Goal: Task Accomplishment & Management: Complete application form

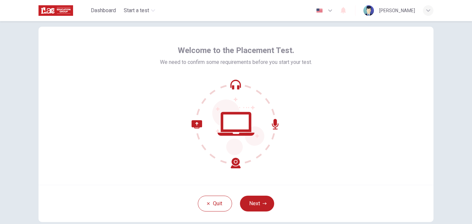
scroll to position [13, 0]
click at [256, 204] on button "Next" at bounding box center [257, 203] width 34 height 16
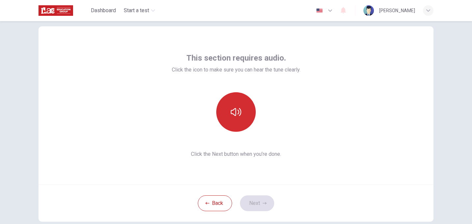
click at [238, 108] on icon "button" at bounding box center [236, 112] width 11 height 11
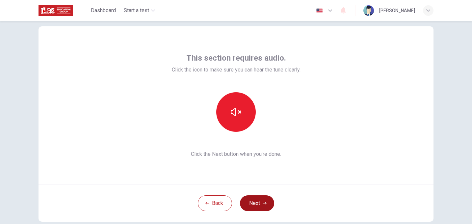
click at [258, 205] on button "Next" at bounding box center [257, 203] width 34 height 16
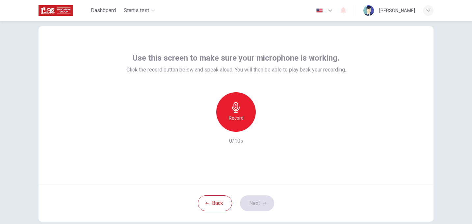
click at [242, 110] on div "Record" at bounding box center [236, 112] width 40 height 40
click at [250, 205] on button "Next" at bounding box center [257, 203] width 34 height 16
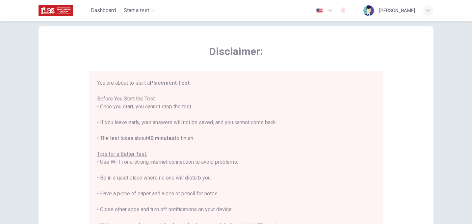
click at [451, 102] on div "Disclaimer: You are about to start a Placement Test . Before You Start the Test…" at bounding box center [236, 122] width 472 height 203
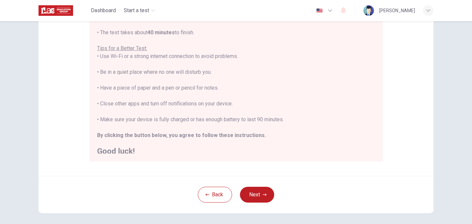
scroll to position [8, 0]
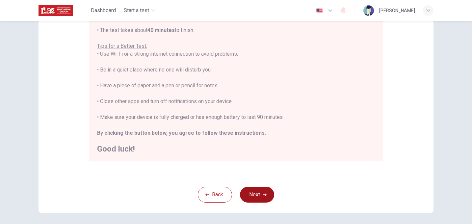
click at [257, 192] on button "Next" at bounding box center [257, 195] width 34 height 16
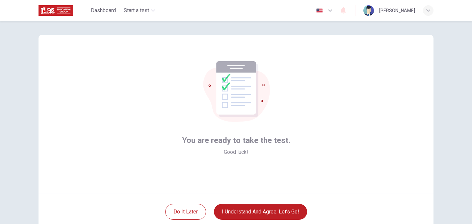
scroll to position [11, 0]
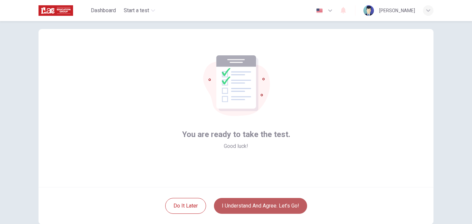
click at [294, 203] on button "I understand and agree. Let’s go!" at bounding box center [260, 206] width 93 height 16
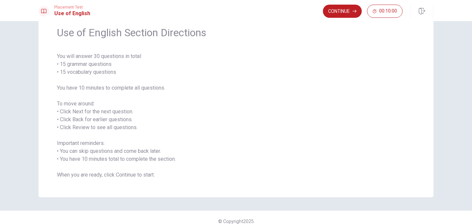
scroll to position [19, 0]
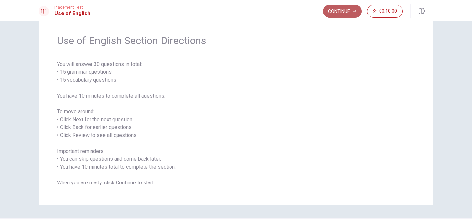
click at [343, 12] on button "Continue" at bounding box center [342, 11] width 39 height 13
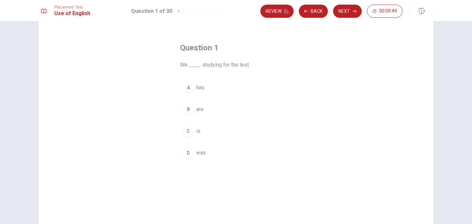
click at [200, 108] on span "are" at bounding box center [199, 109] width 7 height 8
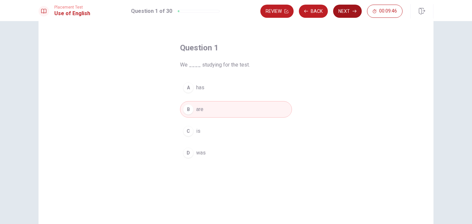
click at [350, 10] on button "Next" at bounding box center [347, 11] width 29 height 13
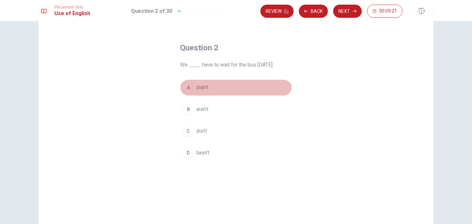
click at [203, 85] on span "didn’t" at bounding box center [202, 88] width 12 height 8
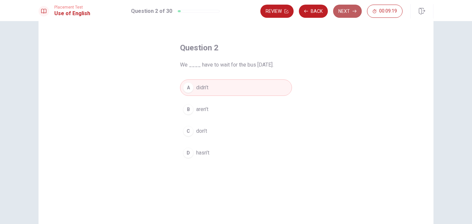
click at [348, 12] on button "Next" at bounding box center [347, 11] width 29 height 13
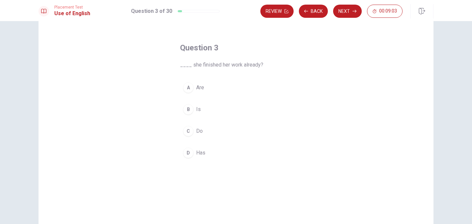
click at [196, 107] on span "Is" at bounding box center [198, 109] width 5 height 8
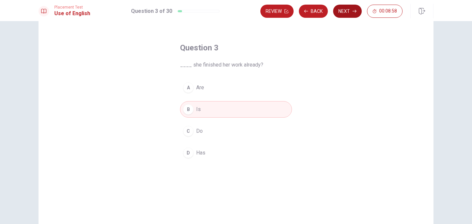
click at [347, 11] on button "Next" at bounding box center [347, 11] width 29 height 13
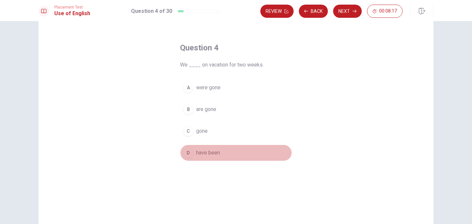
click at [190, 152] on div "D" at bounding box center [188, 153] width 11 height 11
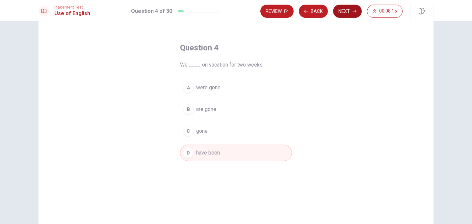
click at [344, 9] on button "Next" at bounding box center [347, 11] width 29 height 13
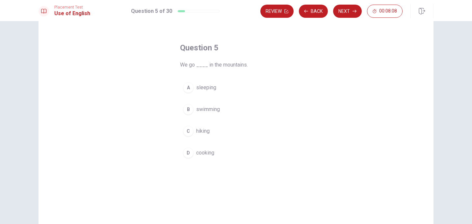
click at [205, 132] on span "hiking" at bounding box center [203, 131] width 14 height 8
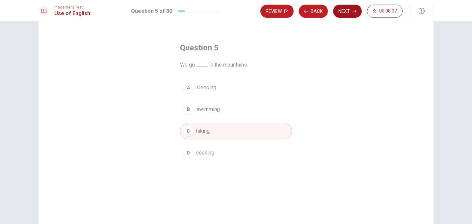
click at [346, 11] on button "Next" at bounding box center [347, 11] width 29 height 13
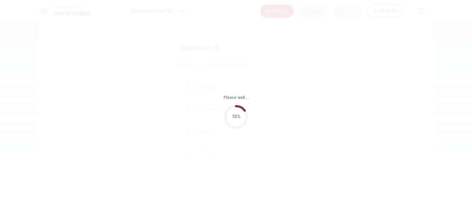
scroll to position [0, 0]
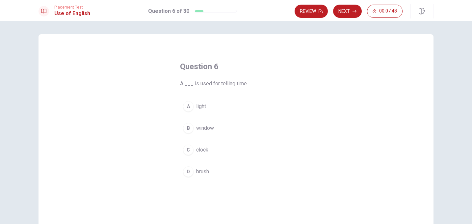
click at [189, 149] on div "C" at bounding box center [188, 150] width 11 height 11
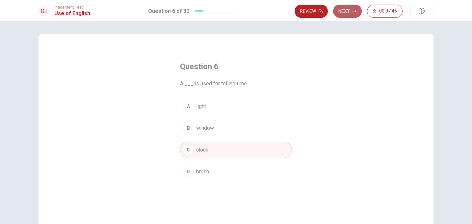
click at [349, 15] on button "Next" at bounding box center [347, 11] width 29 height 13
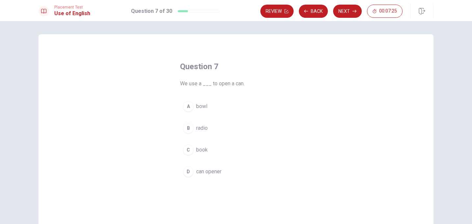
click at [188, 172] on div "D" at bounding box center [188, 171] width 11 height 11
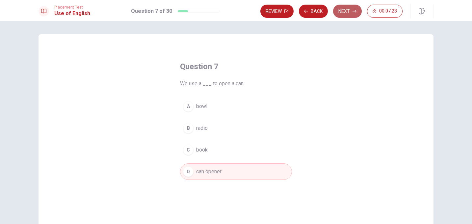
click at [348, 14] on button "Next" at bounding box center [347, 11] width 29 height 13
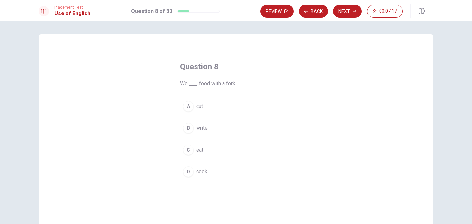
click at [189, 150] on div "C" at bounding box center [188, 150] width 11 height 11
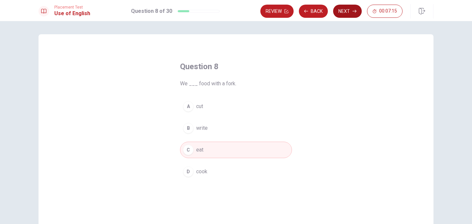
click at [346, 14] on button "Next" at bounding box center [347, 11] width 29 height 13
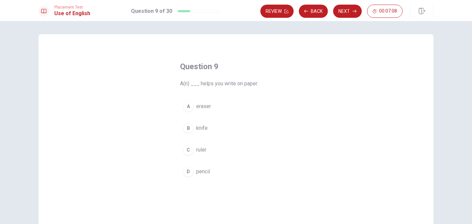
click at [190, 174] on div "D" at bounding box center [188, 171] width 11 height 11
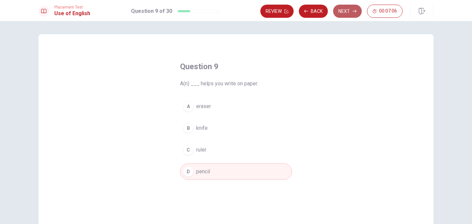
click at [348, 14] on button "Next" at bounding box center [347, 11] width 29 height 13
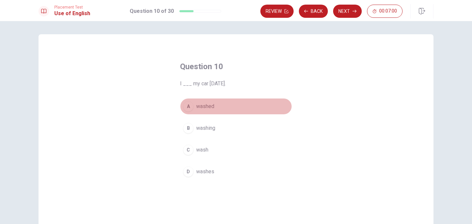
click at [187, 107] on div "A" at bounding box center [188, 106] width 11 height 11
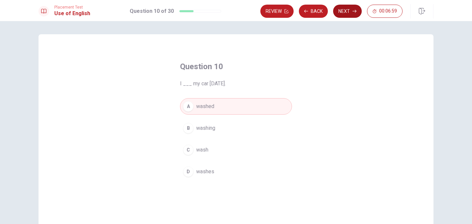
click at [350, 14] on button "Next" at bounding box center [347, 11] width 29 height 13
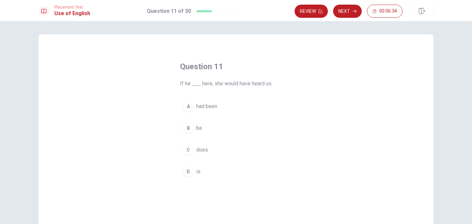
click at [186, 108] on div "A" at bounding box center [188, 106] width 11 height 11
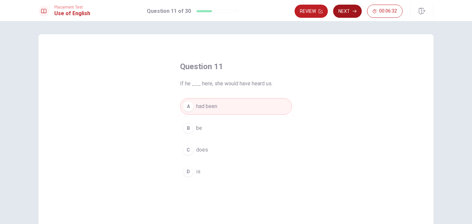
click at [347, 12] on button "Next" at bounding box center [347, 11] width 29 height 13
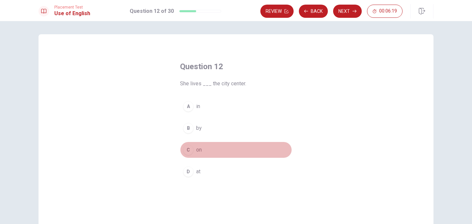
click at [189, 152] on div "C" at bounding box center [188, 150] width 11 height 11
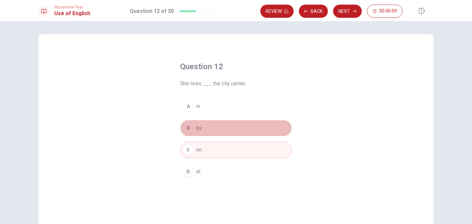
click at [187, 129] on div "B" at bounding box center [188, 128] width 11 height 11
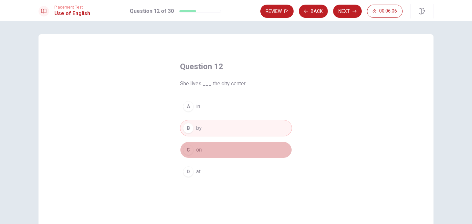
click at [188, 151] on div "C" at bounding box center [188, 150] width 11 height 11
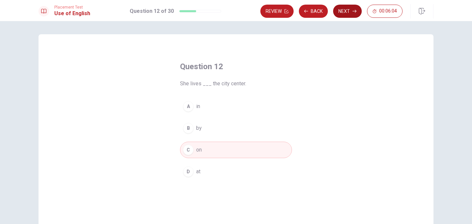
click at [346, 12] on button "Next" at bounding box center [347, 11] width 29 height 13
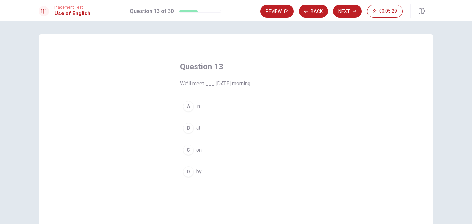
click at [198, 153] on span "on" at bounding box center [199, 150] width 6 height 8
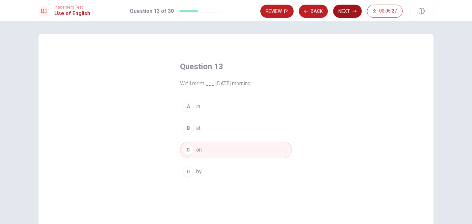
click at [347, 13] on button "Next" at bounding box center [347, 11] width 29 height 13
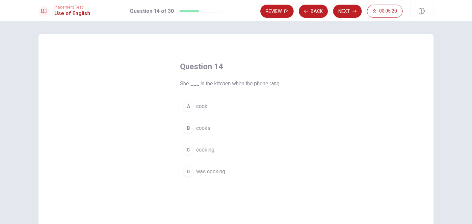
click at [192, 170] on button "D was cooking" at bounding box center [236, 171] width 112 height 16
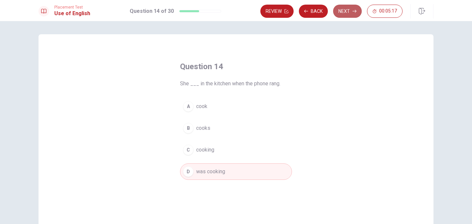
click at [343, 11] on button "Next" at bounding box center [347, 11] width 29 height 13
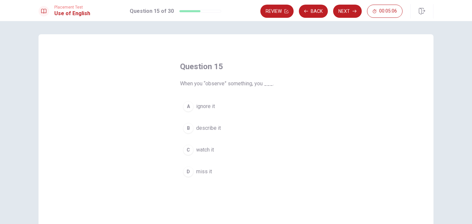
click at [189, 145] on button "C watch it" at bounding box center [236, 150] width 112 height 16
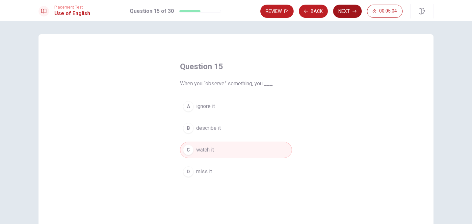
click at [340, 12] on button "Next" at bounding box center [347, 11] width 29 height 13
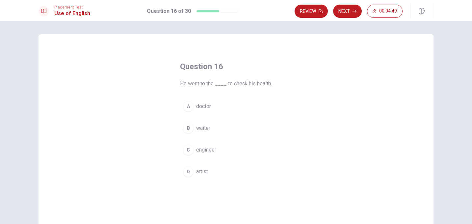
click at [198, 111] on button "A doctor" at bounding box center [236, 106] width 112 height 16
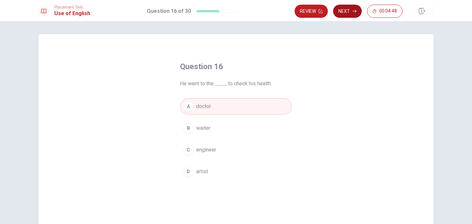
click at [349, 9] on button "Next" at bounding box center [347, 11] width 29 height 13
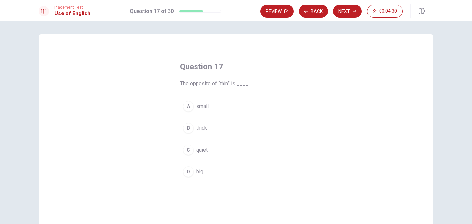
click at [191, 129] on div "B" at bounding box center [188, 128] width 11 height 11
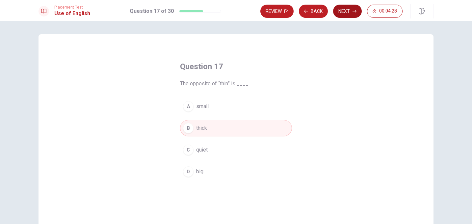
click at [346, 15] on button "Next" at bounding box center [347, 11] width 29 height 13
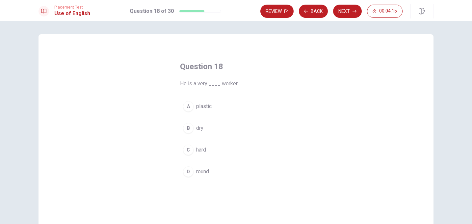
click at [189, 151] on div "C" at bounding box center [188, 150] width 11 height 11
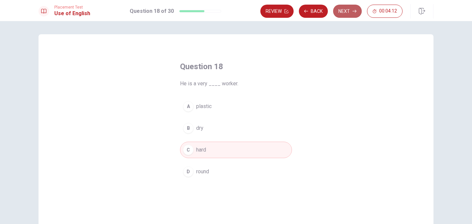
click at [343, 11] on button "Next" at bounding box center [347, 11] width 29 height 13
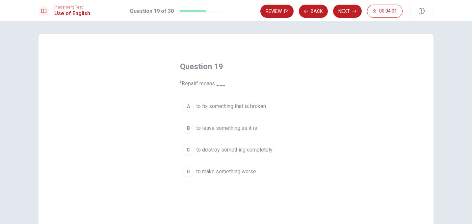
click at [214, 105] on span "to fix something that is broken" at bounding box center [231, 106] width 70 height 8
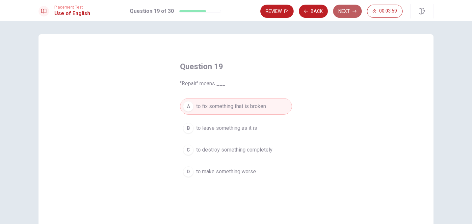
click at [340, 14] on button "Next" at bounding box center [347, 11] width 29 height 13
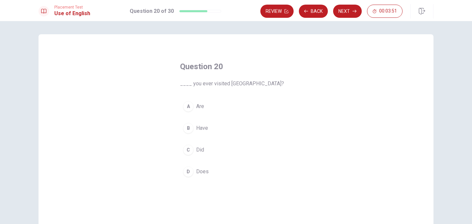
click at [196, 128] on span "Have" at bounding box center [202, 128] width 12 height 8
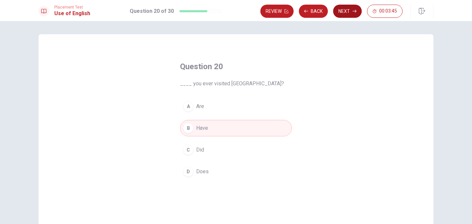
click at [346, 14] on button "Next" at bounding box center [347, 11] width 29 height 13
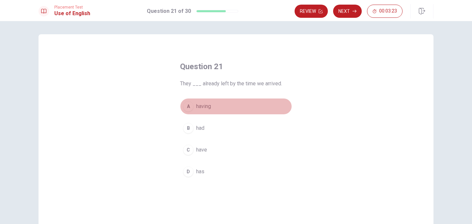
click at [189, 105] on div "A" at bounding box center [188, 106] width 11 height 11
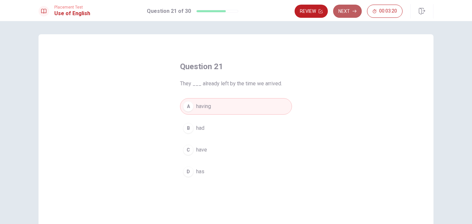
click at [344, 12] on button "Next" at bounding box center [347, 11] width 29 height 13
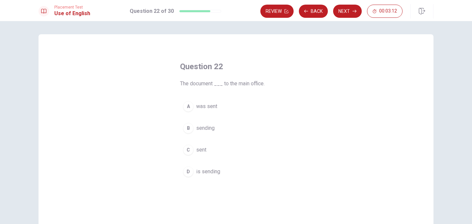
click at [190, 106] on div "A" at bounding box center [188, 106] width 11 height 11
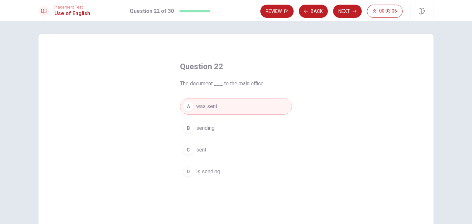
click at [201, 173] on span "is sending" at bounding box center [208, 172] width 24 height 8
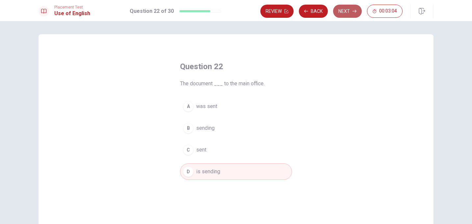
click at [346, 15] on button "Next" at bounding box center [347, 11] width 29 height 13
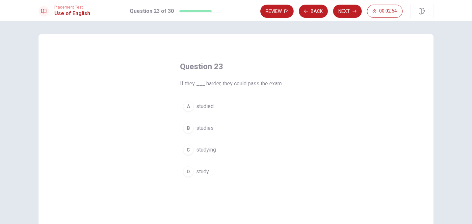
click at [213, 106] on button "A studied" at bounding box center [236, 106] width 112 height 16
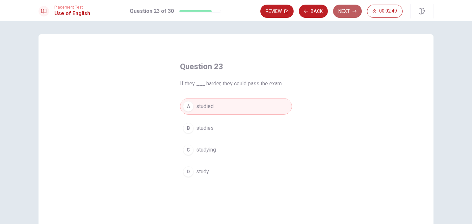
click at [347, 13] on button "Next" at bounding box center [347, 11] width 29 height 13
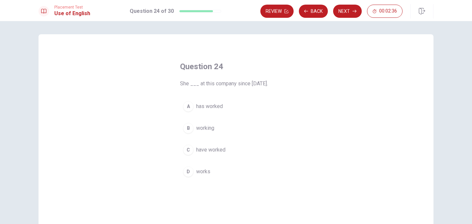
click at [191, 109] on div "A" at bounding box center [188, 106] width 11 height 11
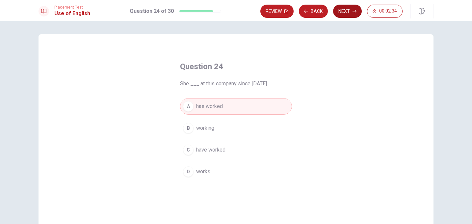
click at [347, 13] on button "Next" at bounding box center [347, 11] width 29 height 13
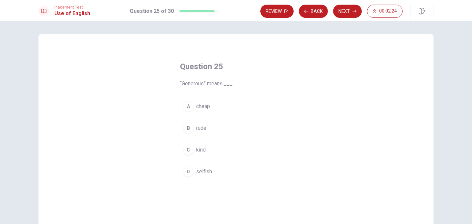
click at [188, 149] on div "C" at bounding box center [188, 150] width 11 height 11
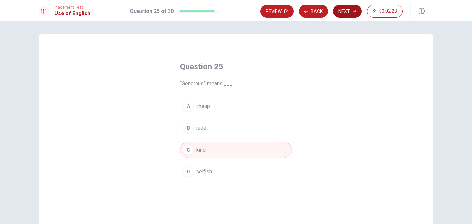
click at [345, 10] on button "Next" at bounding box center [347, 11] width 29 height 13
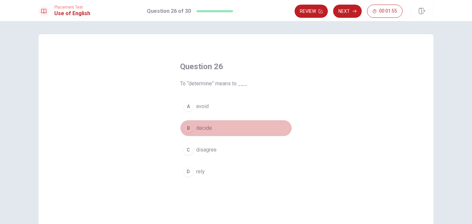
click at [196, 125] on span "decide" at bounding box center [204, 128] width 16 height 8
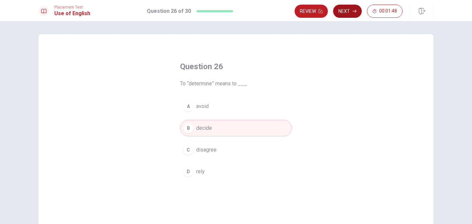
click at [346, 14] on button "Next" at bounding box center [347, 11] width 29 height 13
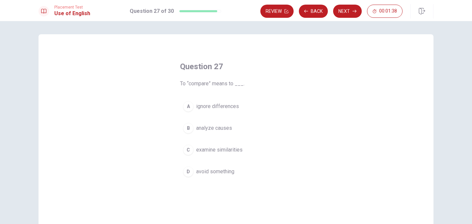
click at [228, 153] on span "examine similarities" at bounding box center [219, 150] width 46 height 8
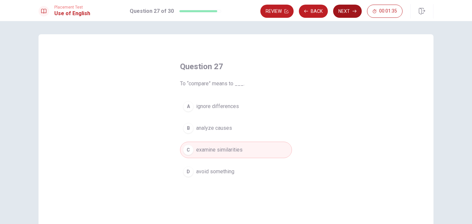
click at [346, 14] on button "Next" at bounding box center [347, 11] width 29 height 13
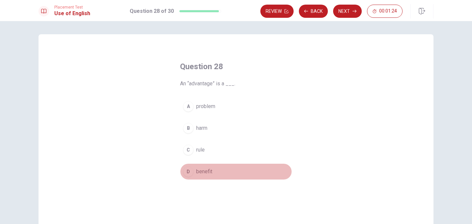
click at [188, 171] on div "D" at bounding box center [188, 171] width 11 height 11
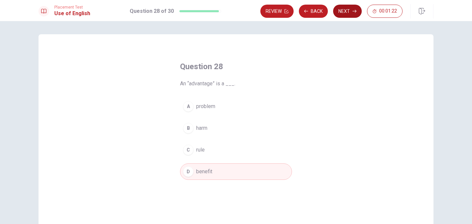
click at [348, 14] on button "Next" at bounding box center [347, 11] width 29 height 13
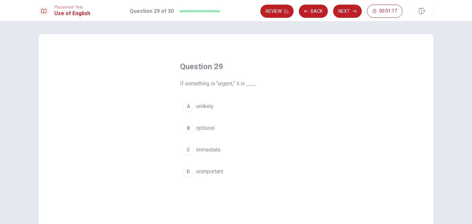
click at [188, 150] on div "C" at bounding box center [188, 150] width 11 height 11
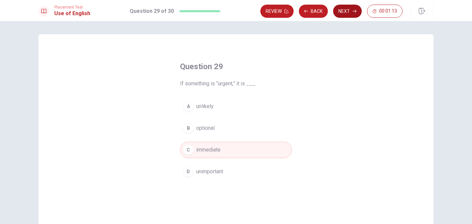
click at [343, 12] on button "Next" at bounding box center [347, 11] width 29 height 13
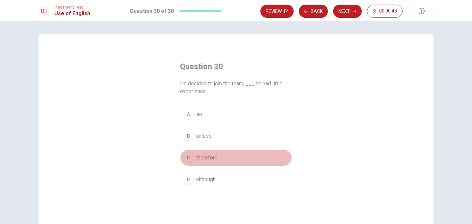
click at [186, 158] on div "C" at bounding box center [188, 157] width 11 height 11
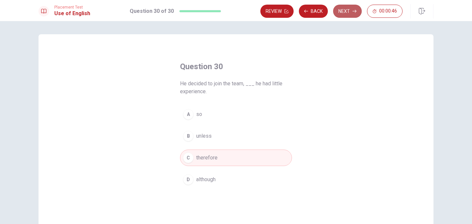
click at [344, 14] on button "Next" at bounding box center [347, 11] width 29 height 13
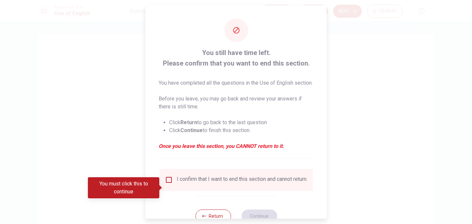
click at [170, 184] on input "You must click this to continue" at bounding box center [169, 180] width 8 height 8
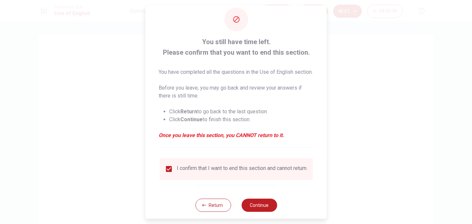
scroll to position [30, 0]
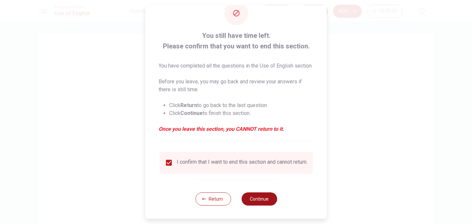
click at [261, 197] on button "Continue" at bounding box center [259, 198] width 36 height 13
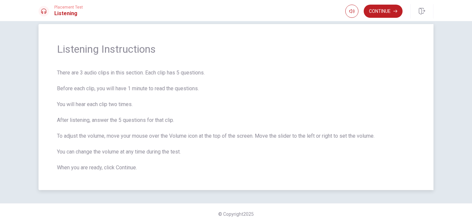
scroll to position [11, 0]
type input "0.8"
click at [359, 25] on span at bounding box center [359, 24] width 4 height 4
click at [381, 12] on button "Continue" at bounding box center [383, 11] width 39 height 13
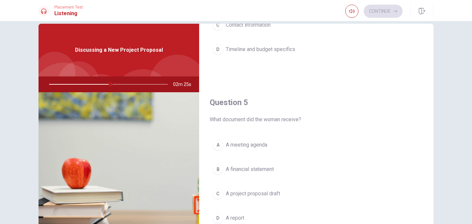
scroll to position [12, 0]
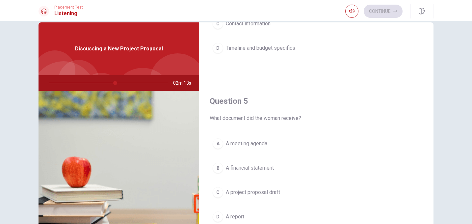
click at [216, 193] on div "C" at bounding box center [218, 192] width 11 height 11
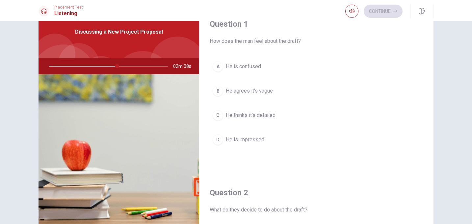
scroll to position [0, 0]
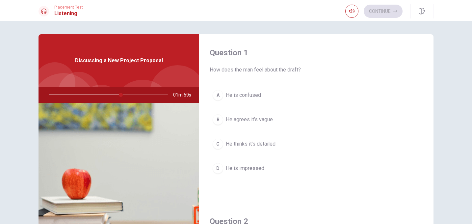
click at [218, 119] on div "B" at bounding box center [218, 119] width 11 height 11
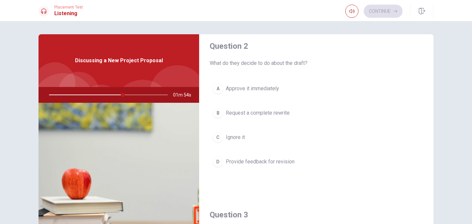
scroll to position [175, 0]
click at [218, 164] on div "D" at bounding box center [218, 162] width 11 height 11
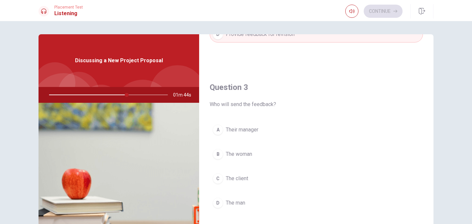
scroll to position [340, 0]
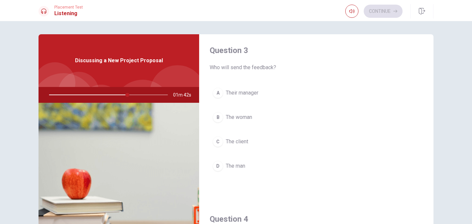
click at [226, 141] on span "The client" at bounding box center [237, 142] width 22 height 8
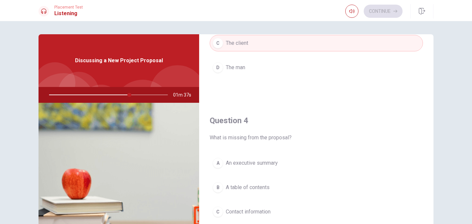
scroll to position [489, 0]
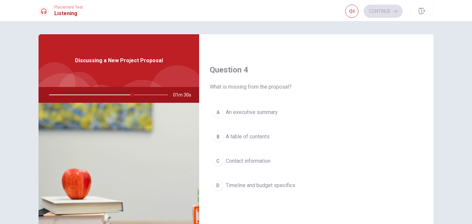
click at [220, 187] on div "D" at bounding box center [218, 185] width 11 height 11
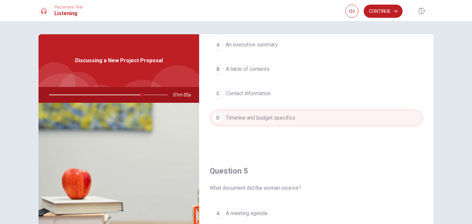
scroll to position [614, 0]
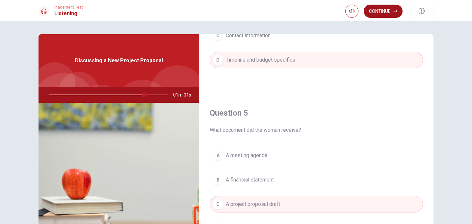
click at [377, 13] on button "Continue" at bounding box center [383, 11] width 39 height 13
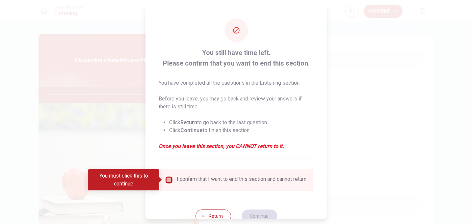
click at [171, 182] on input "You must click this to continue" at bounding box center [169, 180] width 8 height 8
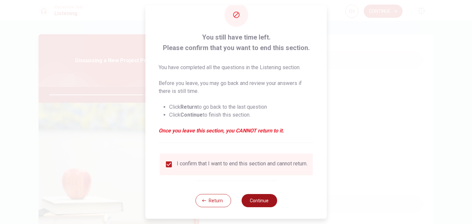
scroll to position [17, 0]
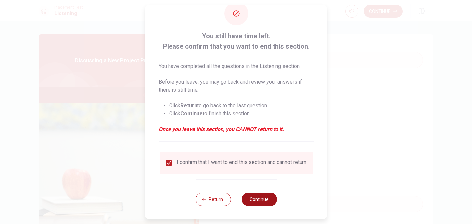
click at [265, 205] on button "Continue" at bounding box center [259, 199] width 36 height 13
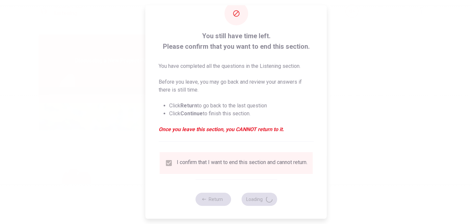
type input "82"
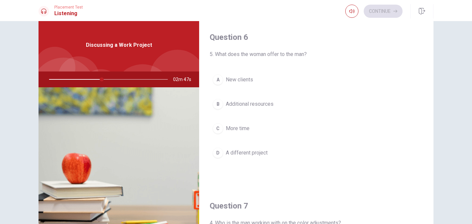
scroll to position [1, 0]
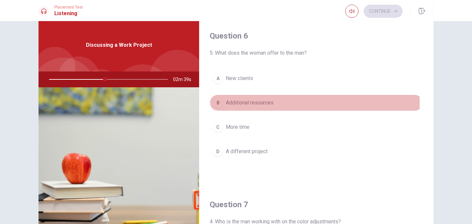
click at [221, 104] on div "B" at bounding box center [218, 102] width 11 height 11
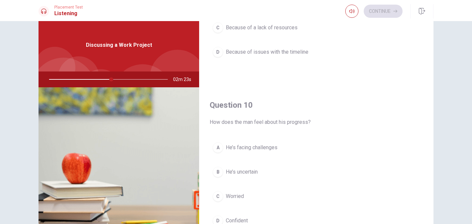
scroll to position [614, 0]
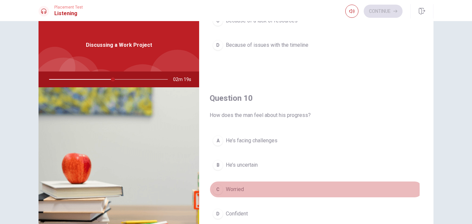
click at [220, 190] on div "C" at bounding box center [218, 189] width 11 height 11
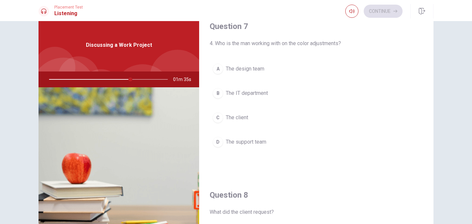
scroll to position [181, 0]
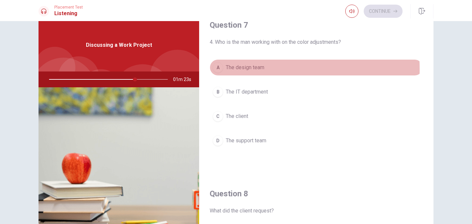
click at [221, 69] on button "A The design team" at bounding box center [316, 67] width 213 height 16
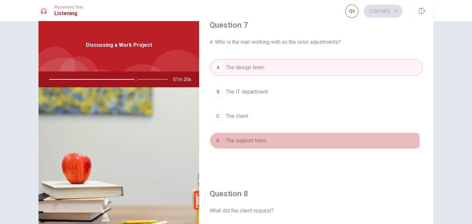
click at [218, 145] on div "D" at bounding box center [218, 140] width 11 height 11
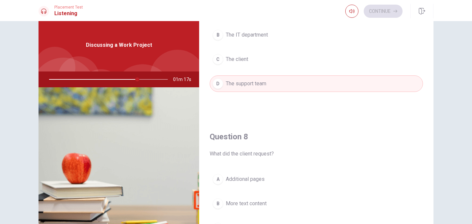
scroll to position [311, 0]
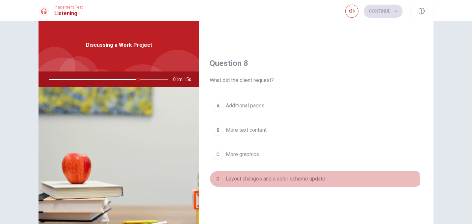
click at [215, 180] on div "D" at bounding box center [218, 179] width 11 height 11
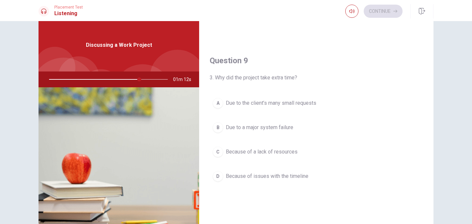
scroll to position [474, 0]
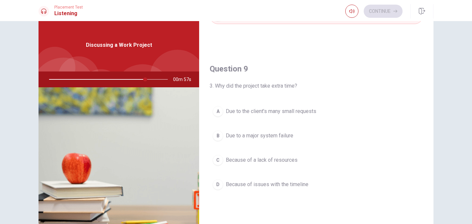
click at [217, 185] on div "D" at bounding box center [218, 184] width 11 height 11
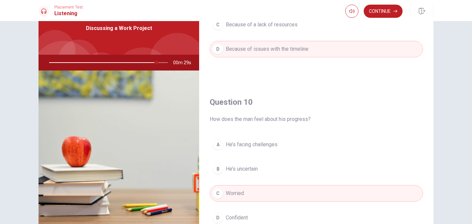
scroll to position [614, 0]
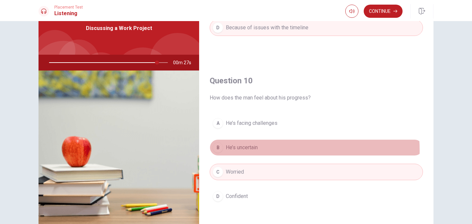
click at [262, 150] on button "B He’s uncertain" at bounding box center [316, 147] width 213 height 16
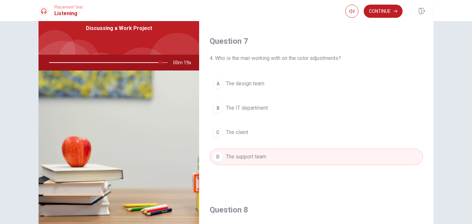
scroll to position [0, 0]
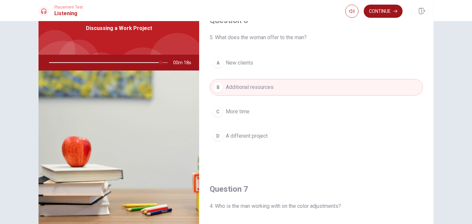
click at [381, 12] on button "Continue" at bounding box center [383, 11] width 39 height 13
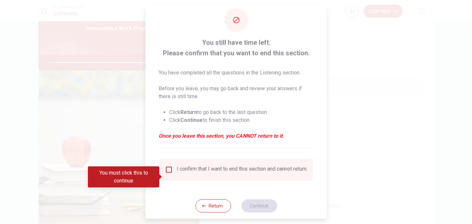
scroll to position [22, 0]
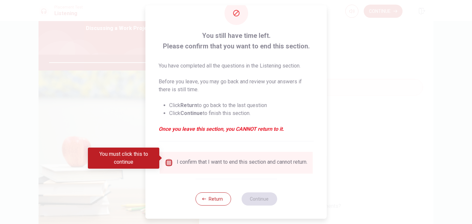
click at [167, 159] on input "You must click this to continue" at bounding box center [169, 163] width 8 height 8
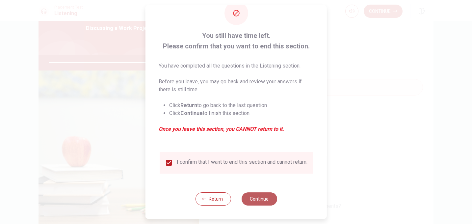
click at [257, 199] on button "Continue" at bounding box center [259, 198] width 36 height 13
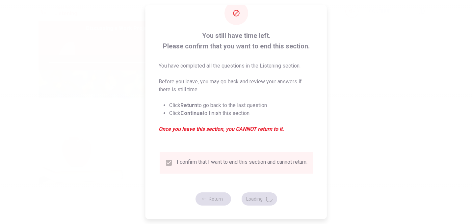
type input "96"
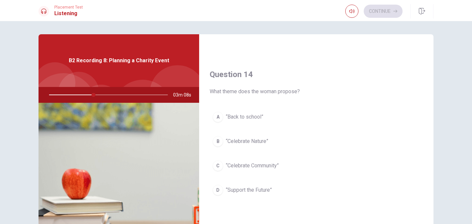
scroll to position [488, 0]
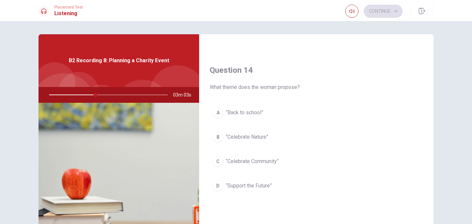
click at [218, 163] on div "C" at bounding box center [218, 161] width 11 height 11
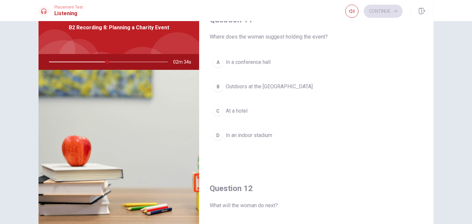
scroll to position [0, 0]
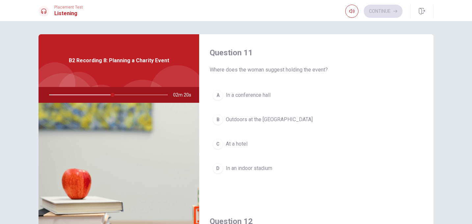
click at [259, 119] on span "Outdoors at the [GEOGRAPHIC_DATA]" at bounding box center [269, 120] width 87 height 8
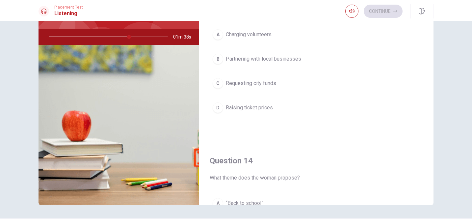
scroll to position [303, 0]
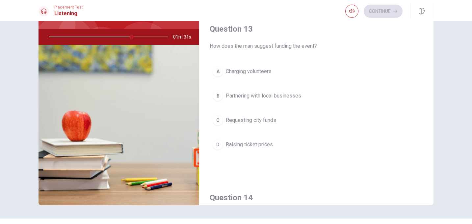
click at [220, 98] on div "B" at bounding box center [218, 96] width 11 height 11
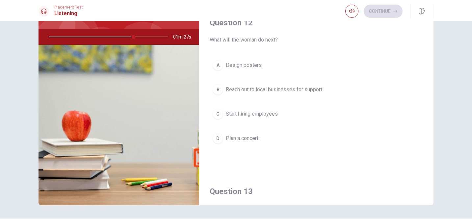
scroll to position [139, 0]
click at [292, 93] on span "Reach out to local businesses for support" at bounding box center [274, 91] width 96 height 8
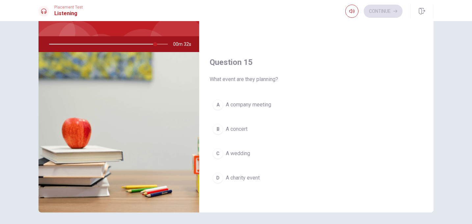
scroll to position [73, 0]
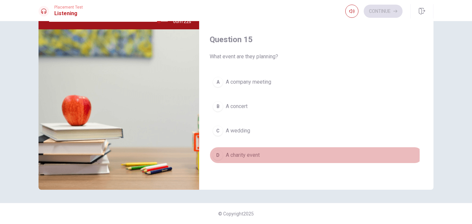
click at [216, 155] on div "D" at bounding box center [218, 155] width 11 height 11
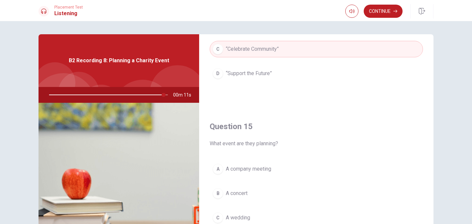
scroll to position [614, 0]
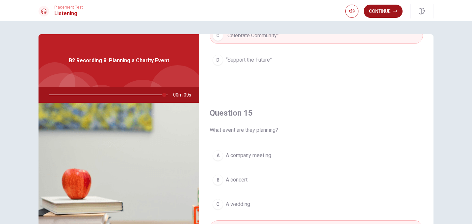
click at [383, 10] on button "Continue" at bounding box center [383, 11] width 39 height 13
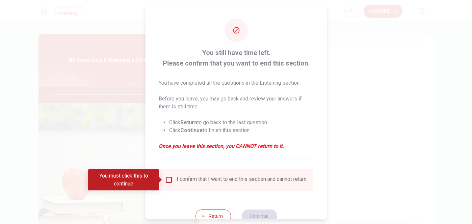
click at [174, 180] on div "I confirm that I want to end this section and cannot return." at bounding box center [236, 180] width 143 height 8
click at [170, 181] on input "You must click this to continue" at bounding box center [169, 180] width 8 height 8
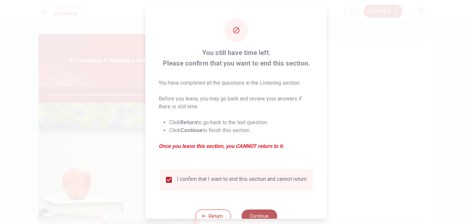
click at [251, 216] on button "Continue" at bounding box center [259, 215] width 36 height 13
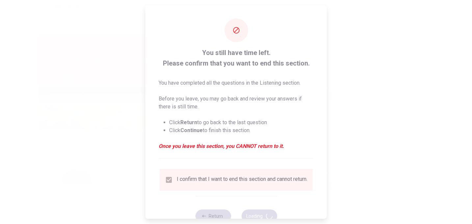
type input "99"
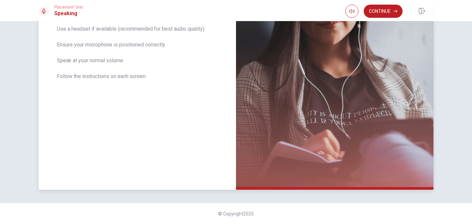
scroll to position [0, 0]
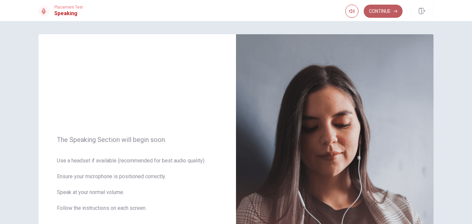
click at [389, 13] on button "Continue" at bounding box center [383, 11] width 39 height 13
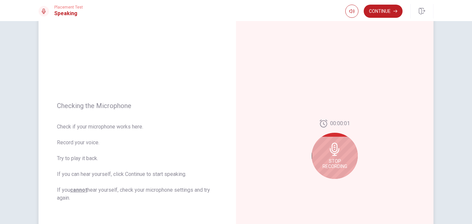
scroll to position [11, 0]
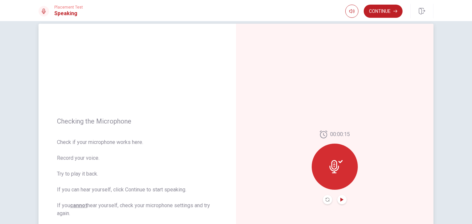
click at [342, 200] on icon "Play Audio" at bounding box center [342, 200] width 3 height 4
click at [340, 201] on icon "Pause Audio" at bounding box center [342, 200] width 4 height 4
click at [378, 13] on button "Continue" at bounding box center [383, 11] width 39 height 13
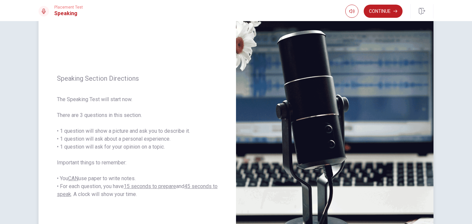
scroll to position [40, 0]
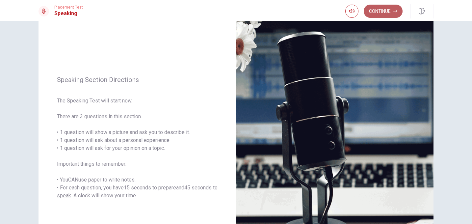
click at [382, 13] on button "Continue" at bounding box center [383, 11] width 39 height 13
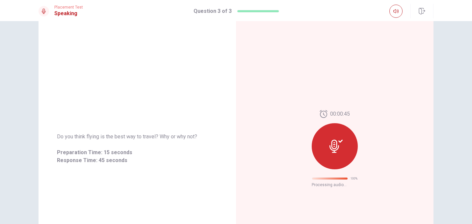
scroll to position [0, 0]
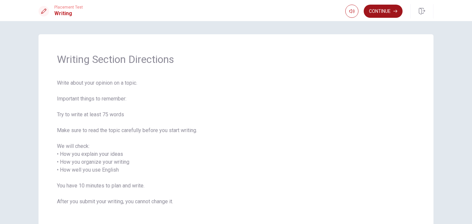
click at [384, 13] on button "Continue" at bounding box center [383, 11] width 39 height 13
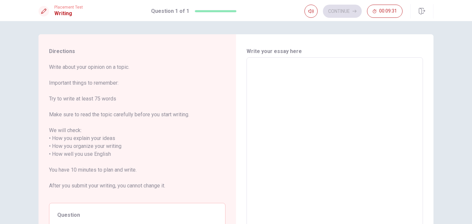
click at [311, 93] on textarea at bounding box center [334, 154] width 167 height 183
click at [329, 108] on textarea at bounding box center [334, 154] width 167 height 183
type textarea "I"
type textarea "x"
type textarea "I"
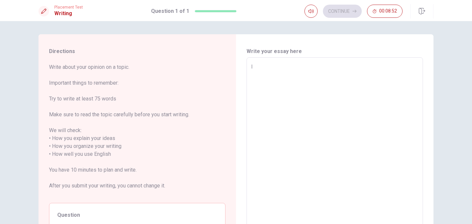
type textarea "x"
type textarea "I a"
type textarea "x"
type textarea "I am"
type textarea "x"
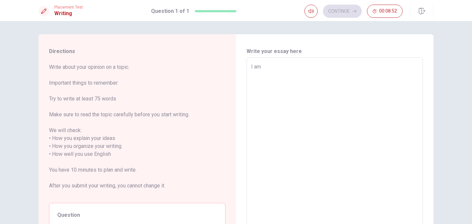
type textarea "I am"
type textarea "x"
type textarea "I am i"
type textarea "x"
type textarea "I am in"
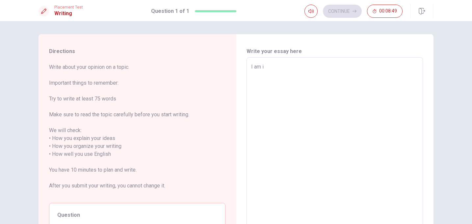
type textarea "x"
type textarea "I am ins"
type textarea "x"
type textarea "I am insp"
type textarea "x"
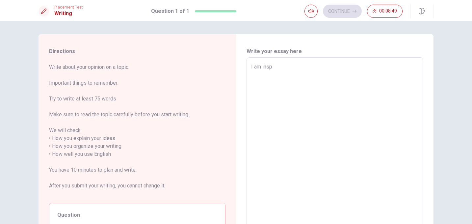
type textarea "I am inspi"
type textarea "x"
type textarea "I am inspir"
type textarea "x"
type textarea "I am inspire"
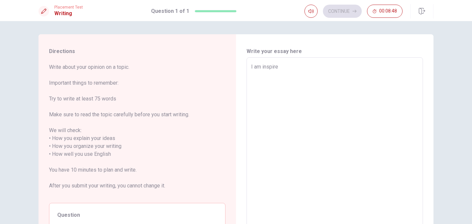
type textarea "x"
type textarea "I am inspired"
type textarea "x"
type textarea "I am inspired"
type textarea "x"
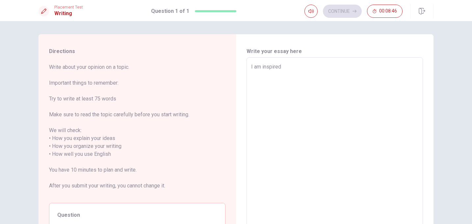
type textarea "I am inspired b"
type textarea "x"
type textarea "I am inspired"
type textarea "x"
type textarea "I am inspired i"
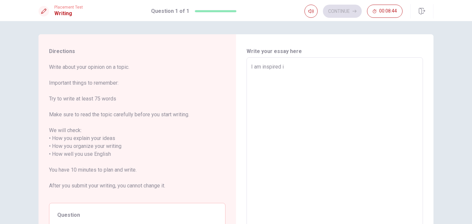
type textarea "x"
type textarea "I am inspired in"
type textarea "x"
type textarea "I am inspired in"
type textarea "x"
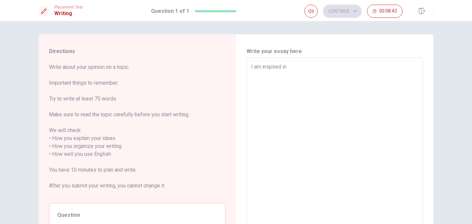
type textarea "I am inspired in m"
type textarea "x"
type textarea "I am inspired in my"
type textarea "x"
type textarea "I am inspired in my"
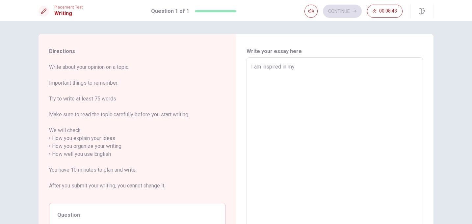
type textarea "x"
type textarea "I am inspired in my f"
type textarea "x"
type textarea "I am inspired in my fa"
type textarea "x"
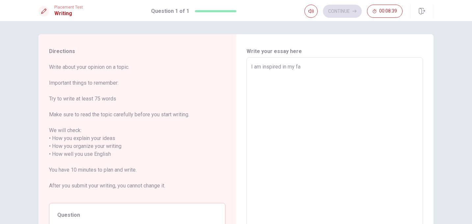
type textarea "I am inspired in my fat"
type textarea "x"
type textarea "I am inspired in my fath"
type textarea "x"
type textarea "I am inspired in my fathe"
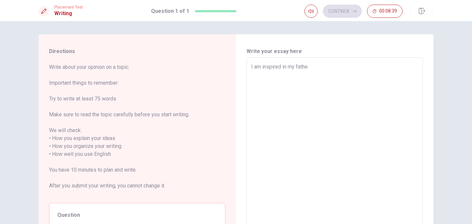
type textarea "x"
type textarea "I am inspired in my father"
type textarea "x"
type textarea "I am inspired in my father,"
type textarea "x"
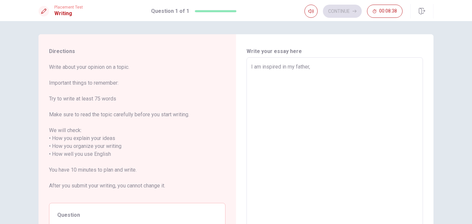
type textarea "I am inspired in my father,"
type textarea "x"
type textarea "I am inspired in my father, b"
type textarea "x"
type textarea "I am inspired in my father, be"
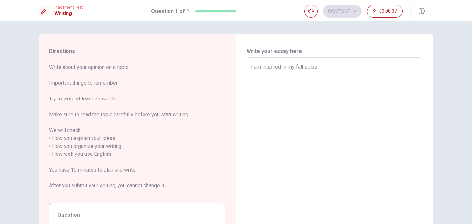
type textarea "x"
type textarea "I am inspired in my father, [PERSON_NAME]"
type textarea "x"
type textarea "I am inspired in my father, [PERSON_NAME]"
type textarea "x"
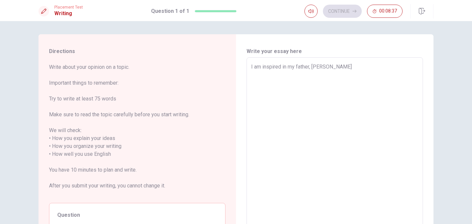
type textarea "I am inspired in my father, becau"
type textarea "x"
type textarea "I am inspired in my father, [PERSON_NAME]"
type textarea "x"
type textarea "I am inspired in my father, because"
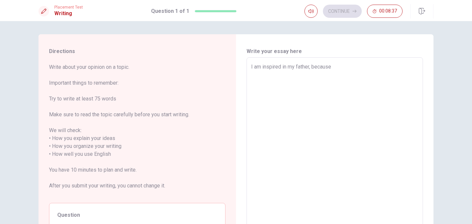
type textarea "x"
type textarea "I am inspired in my father, because"
type textarea "x"
type textarea "I am inspired in my father, because h"
type textarea "x"
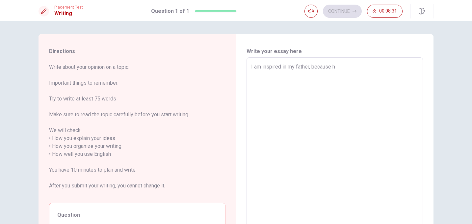
type textarea "I am inspired in my father, because he"
type textarea "x"
type textarea "I am inspired in my father, because he"
type textarea "x"
type textarea "I am inspired in my father, because he i"
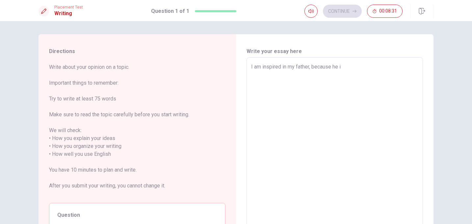
type textarea "x"
type textarea "I am inspired in my father, because he is"
type textarea "x"
type textarea "I am inspired in my father, because he is"
type textarea "x"
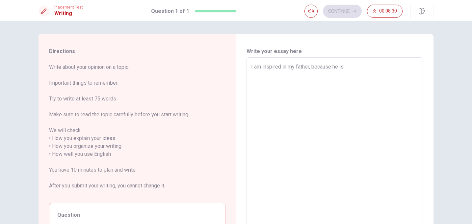
type textarea "I am inspired in my father, because he is a"
type textarea "x"
type textarea "I am inspired in my father, because he is a"
type textarea "x"
type textarea "I am inspired in my father, because he is a ha"
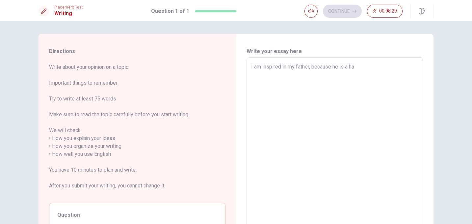
type textarea "x"
type textarea "I am inspired in my father, because he is a har"
type textarea "x"
type textarea "I am inspired in my father, because he is a hard"
type textarea "x"
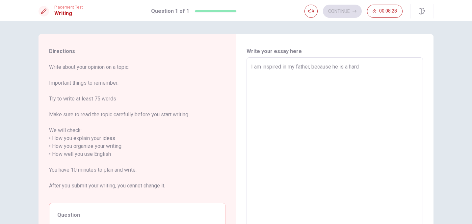
type textarea "I am inspired in my father, because he is a hardw"
type textarea "x"
type textarea "I am inspired in my father, because he is a hardwo"
type textarea "x"
type textarea "I am inspired in my father, because he is a hardwor"
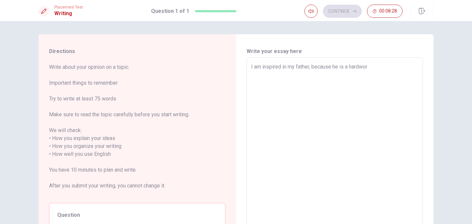
type textarea "x"
type textarea "I am inspired in my father, because he is a hardwork"
type textarea "x"
type textarea "I am inspired in my father, because he is a hardworki"
type textarea "x"
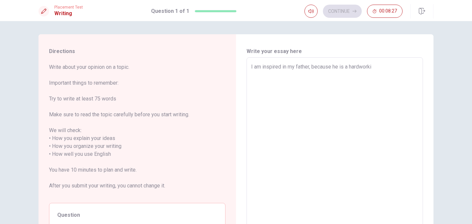
type textarea "I am inspired in my father, because he is a hardworkin"
type textarea "x"
type textarea "I am inspired in my father, because he is a hardworking"
type textarea "x"
type textarea "I am inspired in my father, because he is a hardworking"
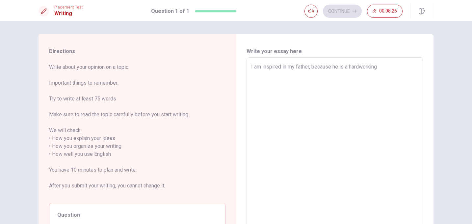
type textarea "x"
type textarea "I am inspired in my father, because he is a hardworking m"
type textarea "x"
type textarea "I am inspired in my father, because he is a hardworking ma"
type textarea "x"
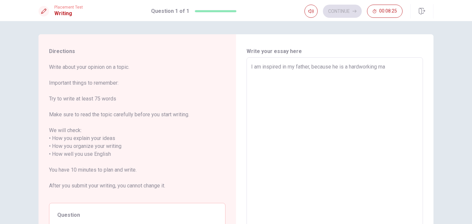
type textarea "I am inspired in my father, because he is a hardworking man"
type textarea "x"
type textarea "I am inspired in my father, because he is a hardworking man,"
type textarea "x"
type textarea "I am inspired in my father, because he is a hardworking man,"
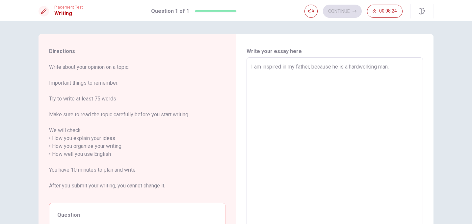
type textarea "x"
type textarea "I am inspired in my father, because he is a hardworking man, w"
type textarea "x"
type textarea "I am inspired in my father, because he is a hardworking man, wh"
type textarea "x"
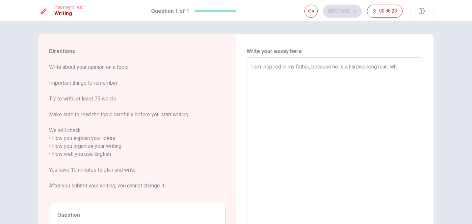
type textarea "I am inspired in my father, because he is a hardworking man, who"
type textarea "x"
type textarea "I am inspired in my father, because he is a hardworking man, who"
type textarea "x"
type textarea "I am inspired in my father, because he is a hardworking man, who h"
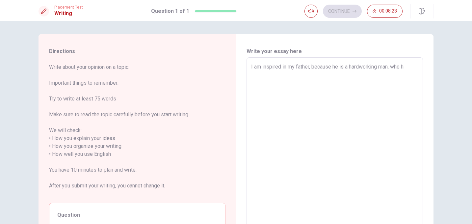
type textarea "x"
type textarea "I am inspired in my father, because he is a hardworking man, who ha"
type textarea "x"
type textarea "I am inspired in my father, because he is a hardworking man, who has"
type textarea "x"
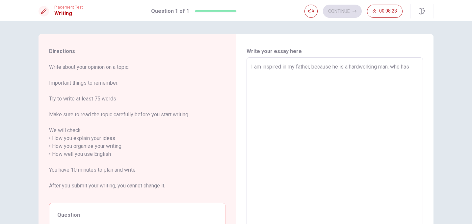
type textarea "I am inspired in my father, because he is a hardworking man, who has"
type textarea "x"
type textarea "I am inspired in my father, because he is a hardworking man, who has al"
type textarea "x"
type textarea "I am inspired in my father, because he is a hardworking man, who has alw"
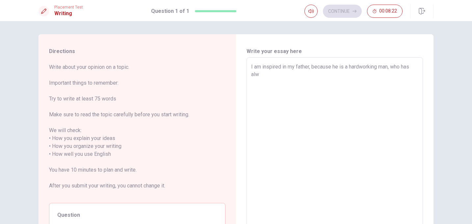
type textarea "x"
type textarea "I am inspired in my father, because he is a hardworking man, who has [PERSON_NA…"
type textarea "x"
type textarea "I am inspired in my father, because he is a hardworking man, who has [PERSON_NA…"
type textarea "x"
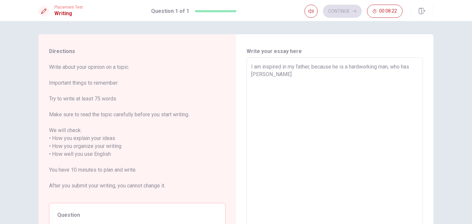
type textarea "I am inspired in my father, because he is a hardworking man, who has always"
type textarea "x"
type textarea "I am inspired in my father, because he is a hardworking man, who has always"
type textarea "x"
type textarea "I am inspired in my father, because he is a hardworking man, who has always"
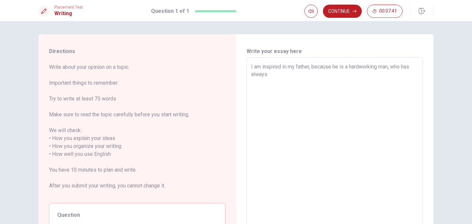
type textarea "x"
type textarea "I am inspired in my father, because he is a hardworking man, who has [PERSON_NA…"
type textarea "x"
type textarea "I am inspired in my father, because he is a hardworking man, who has [PERSON_NA…"
type textarea "x"
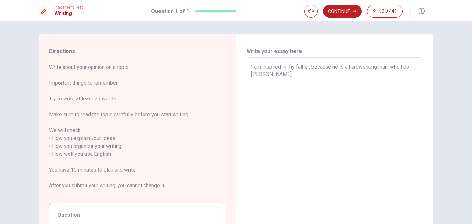
type textarea "I am inspired in my father, because he is a hardworking man, who has alw"
type textarea "x"
type textarea "I am inspired in my father, because he is a hardworking man, who has al"
type textarea "x"
type textarea "I am inspired in my father, because he is a hardworking man, who has a"
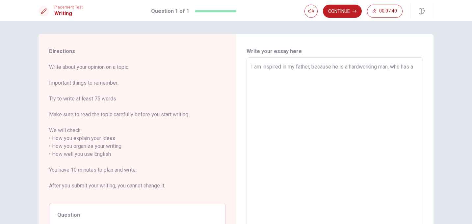
type textarea "x"
type textarea "I am inspired in my father, because he is a hardworking man, who has"
type textarea "x"
type textarea "I am inspired in my father, because he is a hardworking man, who has"
type textarea "x"
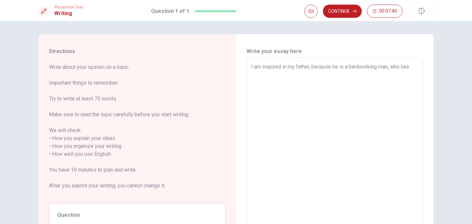
type textarea "I am inspired in my father, because he is a hardworking man, who ha"
type textarea "x"
type textarea "I am inspired in my father, because he is a hardworking man, who h"
type textarea "x"
type textarea "I am inspired in my father, because he is a hardworking man, who"
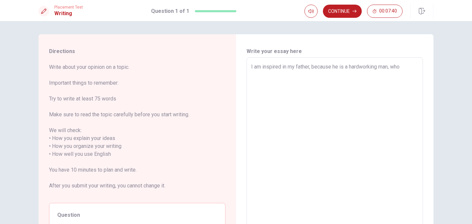
type textarea "x"
type textarea "I am inspired in my father, because he is a hardworking man, who"
type textarea "x"
type textarea "I am inspired in my father, because he is a hardworking man, wh"
type textarea "x"
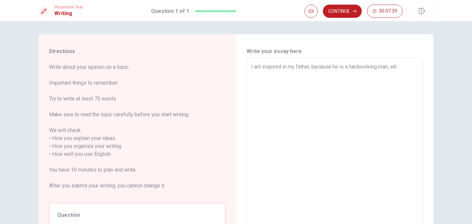
type textarea "I am inspired in my father, because he is a hardworking man, w"
type textarea "x"
type textarea "I am inspired in my father, because he is a hardworking man,"
type textarea "x"
type textarea "I am inspired in my father, because he is a hardworking man, h"
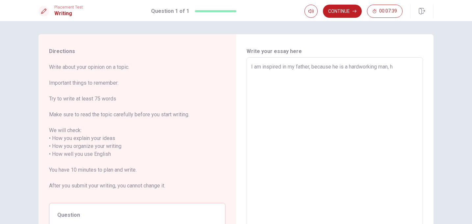
type textarea "x"
type textarea "I am inspired in my father, because he is a hardworking man, he"
type textarea "x"
type textarea "I am inspired in my father, because he is a hardworking man, he"
type textarea "x"
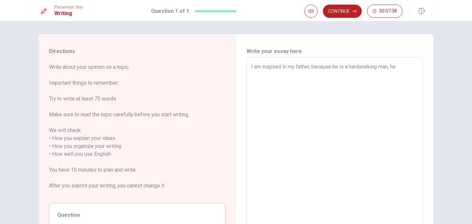
type textarea "I am inspired in my father, because he is a hardworking man, he a"
type textarea "x"
type textarea "I am inspired in my father, because he is a hardworking man, he al"
type textarea "x"
type textarea "I am inspired in my father, because he is a hardworking man, he alw"
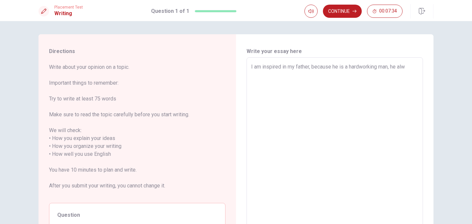
type textarea "x"
type textarea "I am inspired in my father, because he is a hardworking man, he alwa"
type textarea "x"
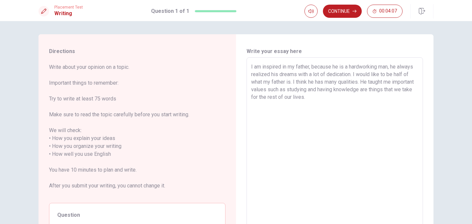
click at [318, 97] on textarea "I am inspired in my father, because he is a hardworking man, he always realized…" at bounding box center [334, 154] width 167 height 183
click at [331, 96] on textarea "I am inspired in my father, because he is a hardworking man, he always realized…" at bounding box center [334, 154] width 167 height 183
drag, startPoint x: 294, startPoint y: 98, endPoint x: 283, endPoint y: 98, distance: 11.2
click at [283, 98] on textarea "I am inspired in my father, because he is a hardworking man, he always realized…" at bounding box center [334, 154] width 167 height 183
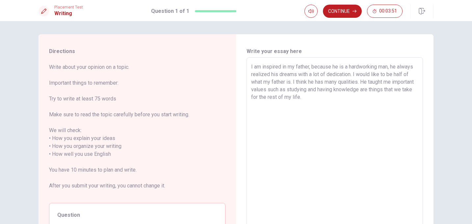
click at [345, 98] on textarea "I am inspired in my father, because he is a hardworking man, he always realized…" at bounding box center [334, 154] width 167 height 183
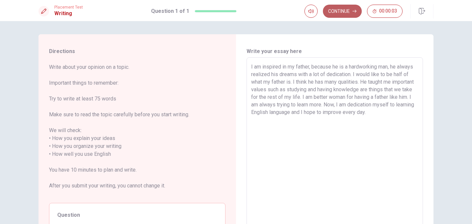
click at [342, 10] on button "Continue" at bounding box center [342, 11] width 39 height 13
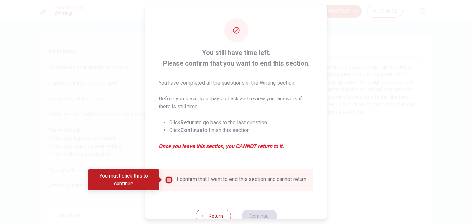
click at [171, 179] on input "You must click this to continue" at bounding box center [169, 180] width 8 height 8
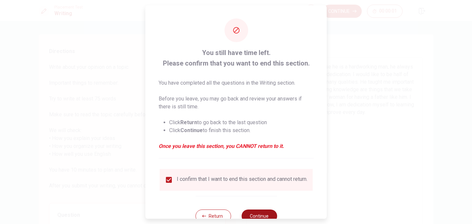
click at [256, 215] on button "Continue" at bounding box center [259, 215] width 36 height 13
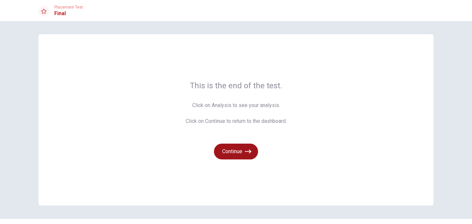
click at [235, 151] on button "Continue" at bounding box center [236, 152] width 44 height 16
